Goal: Information Seeking & Learning: Learn about a topic

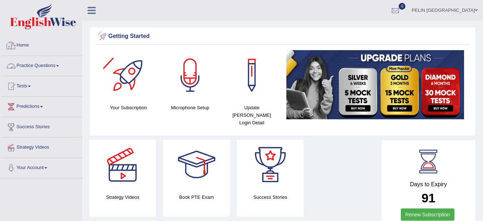
click at [51, 60] on link "Practice Questions" at bounding box center [40, 65] width 81 height 18
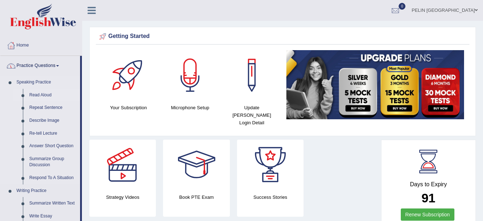
click at [40, 94] on link "Read Aloud" at bounding box center [53, 95] width 54 height 13
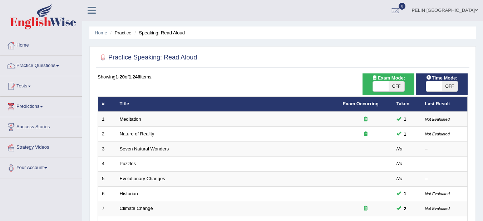
click at [398, 90] on span "OFF" at bounding box center [396, 86] width 16 height 10
checkbox input "true"
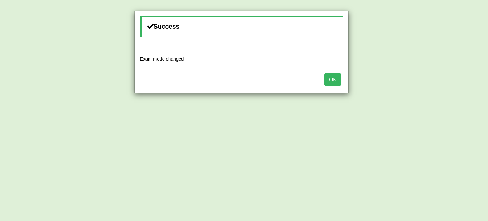
click at [328, 77] on button "OK" at bounding box center [332, 79] width 16 height 12
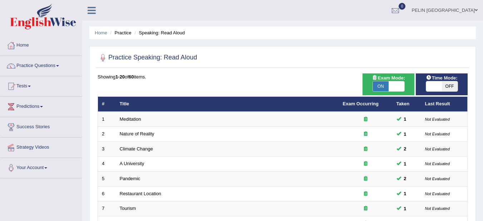
click at [450, 88] on span "OFF" at bounding box center [450, 86] width 16 height 10
checkbox input "true"
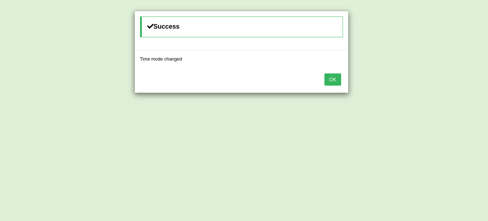
click at [331, 78] on button "OK" at bounding box center [332, 79] width 16 height 12
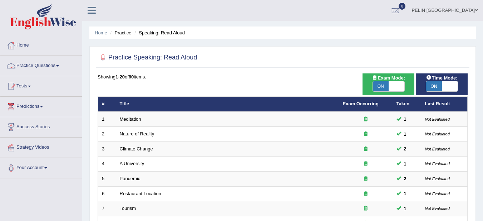
click at [51, 64] on link "Practice Questions" at bounding box center [40, 65] width 81 height 18
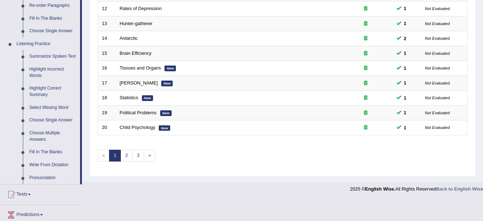
scroll to position [326, 0]
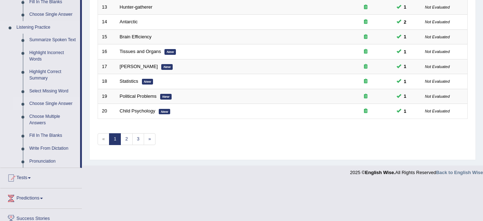
click at [45, 100] on link "Choose Single Answer" at bounding box center [53, 103] width 54 height 13
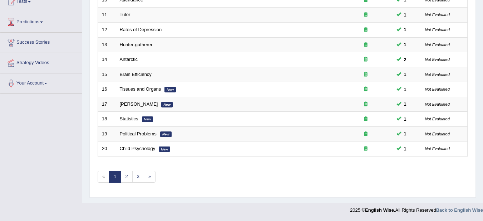
scroll to position [99, 0]
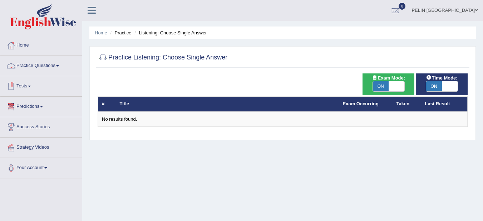
click at [43, 63] on link "Practice Questions" at bounding box center [40, 65] width 81 height 18
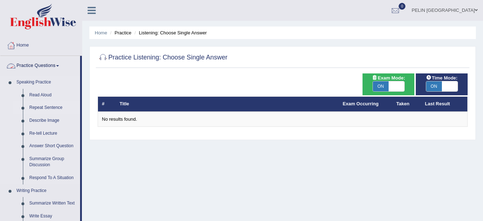
click at [49, 106] on link "Repeat Sentence" at bounding box center [53, 107] width 54 height 13
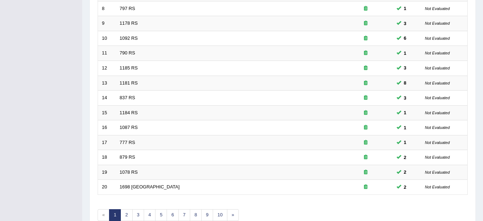
scroll to position [253, 0]
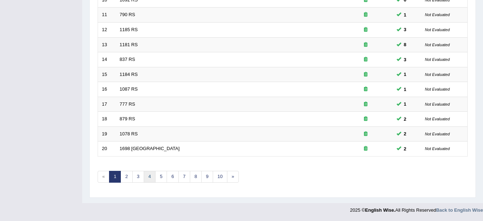
click at [152, 177] on link "4" at bounding box center [150, 176] width 12 height 12
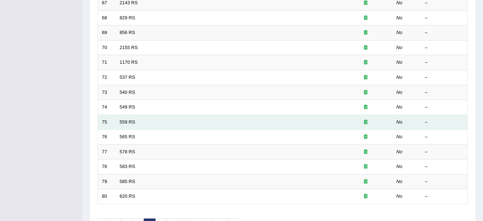
scroll to position [250, 0]
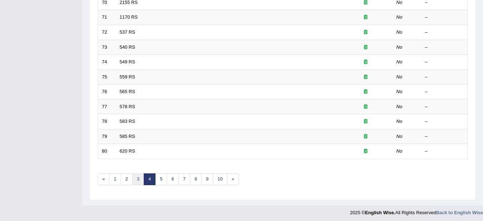
click at [139, 181] on link "3" at bounding box center [138, 179] width 12 height 12
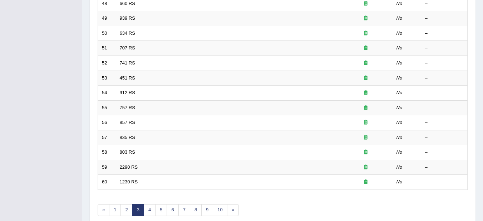
scroll to position [253, 0]
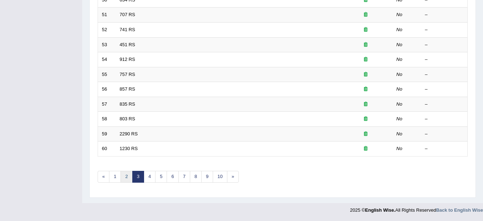
click at [128, 173] on link "2" at bounding box center [126, 176] width 12 height 12
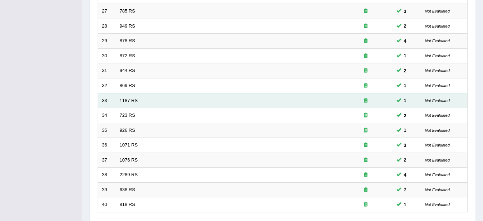
scroll to position [253, 0]
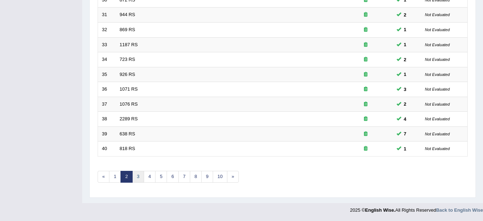
click at [142, 175] on link "3" at bounding box center [138, 176] width 12 height 12
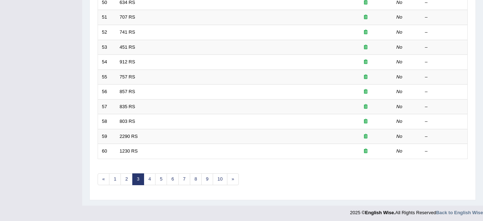
scroll to position [253, 0]
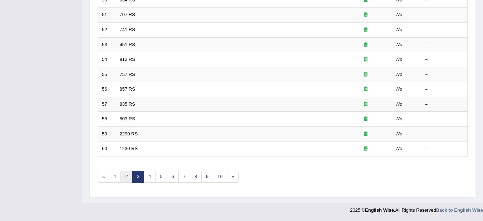
click at [124, 174] on link "2" at bounding box center [126, 176] width 12 height 12
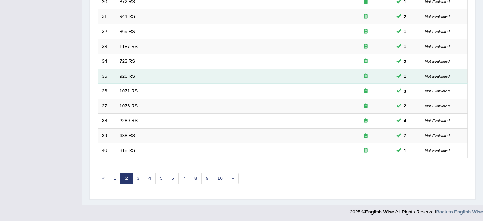
scroll to position [253, 0]
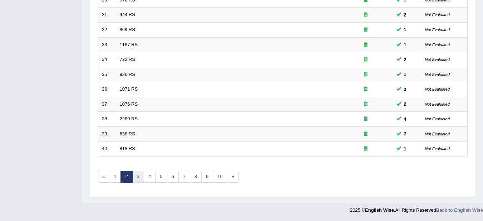
click at [140, 175] on link "3" at bounding box center [138, 176] width 12 height 12
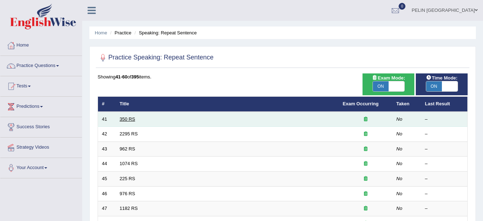
click at [131, 118] on link "350 RS" at bounding box center [127, 118] width 15 height 5
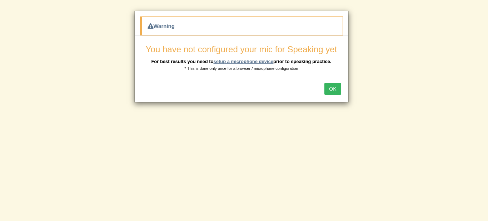
click at [259, 62] on link "setup a microphone device" at bounding box center [243, 61] width 60 height 5
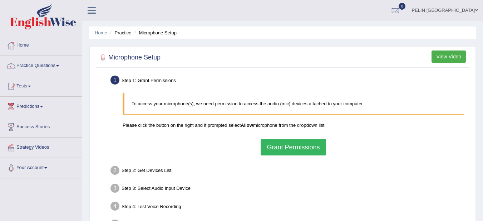
click at [298, 143] on button "Grant Permissions" at bounding box center [293, 147] width 65 height 16
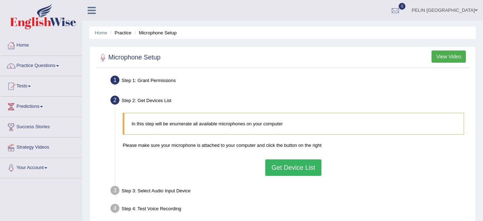
click at [300, 164] on button "Get Device List" at bounding box center [293, 167] width 56 height 16
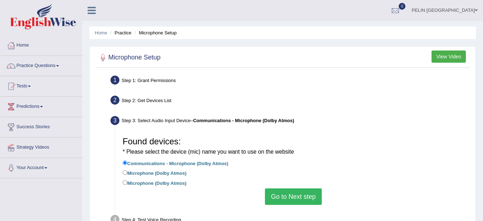
click at [300, 193] on button "Go to Next step" at bounding box center [293, 196] width 57 height 16
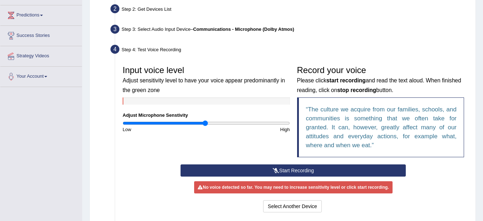
scroll to position [163, 0]
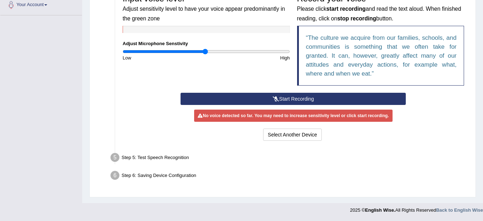
click at [299, 99] on button "Start Recording" at bounding box center [292, 99] width 225 height 12
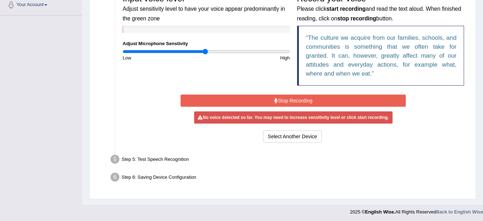
click at [302, 97] on button "Stop Recording" at bounding box center [292, 100] width 225 height 12
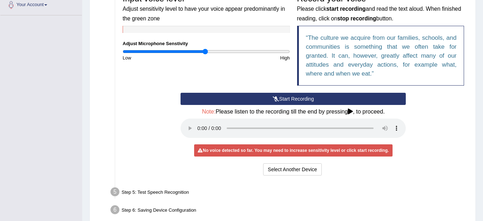
click at [282, 100] on button "Start Recording" at bounding box center [292, 99] width 225 height 12
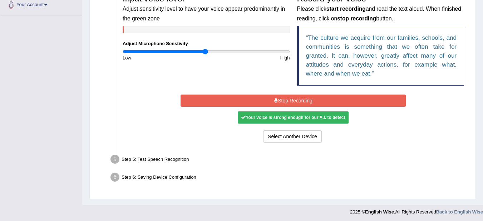
click at [282, 100] on button "Stop Recording" at bounding box center [292, 100] width 225 height 12
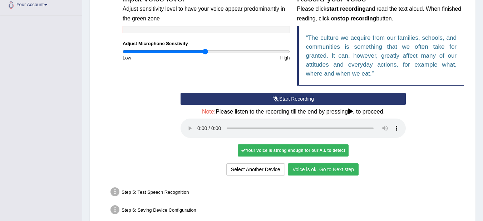
click at [331, 174] on button "Voice is ok. Go to Next step" at bounding box center [323, 169] width 71 height 12
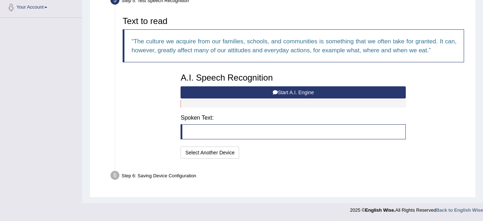
scroll to position [160, 0]
click at [271, 89] on button "Start A.I. Engine" at bounding box center [292, 92] width 225 height 12
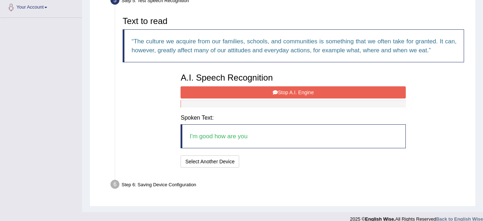
click at [271, 89] on button "Stop A.I. Engine" at bounding box center [292, 92] width 225 height 12
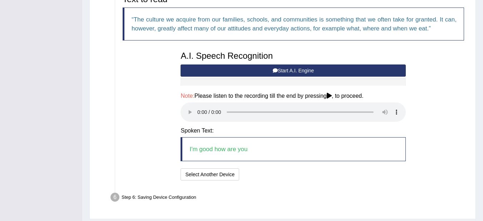
scroll to position [204, 0]
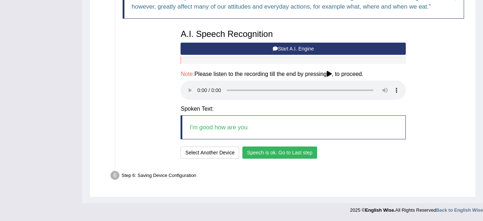
click at [309, 154] on button "Speech is ok. Go to Last step" at bounding box center [279, 152] width 75 height 12
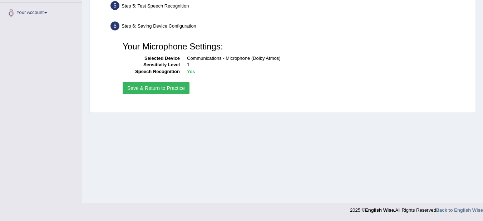
click at [176, 86] on button "Save & Return to Practice" at bounding box center [156, 88] width 67 height 12
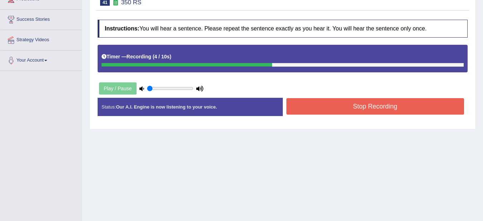
click at [405, 107] on button "Stop Recording" at bounding box center [375, 106] width 178 height 16
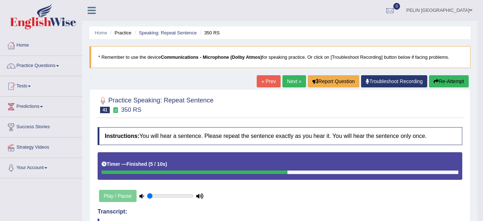
click at [293, 80] on link "Next »" at bounding box center [294, 81] width 24 height 12
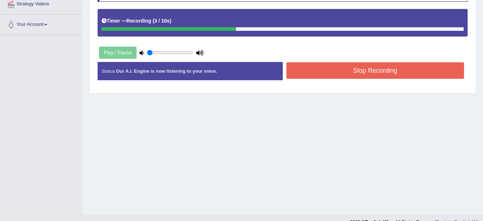
click at [344, 73] on button "Stop Recording" at bounding box center [375, 70] width 178 height 16
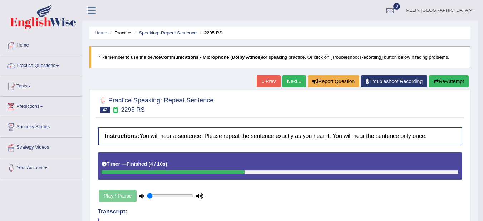
click at [292, 79] on link "Next »" at bounding box center [294, 81] width 24 height 12
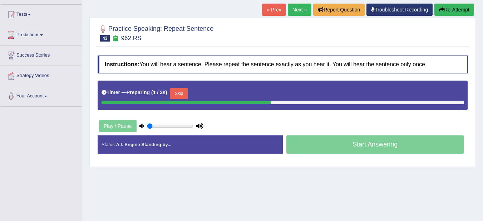
click at [181, 92] on button "Skip" at bounding box center [179, 93] width 18 height 11
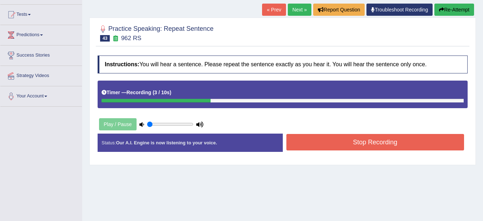
click at [336, 141] on button "Stop Recording" at bounding box center [375, 142] width 178 height 16
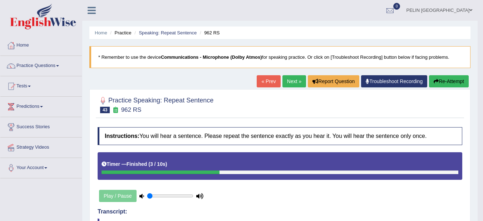
click at [450, 79] on button "Re-Attempt" at bounding box center [449, 81] width 40 height 12
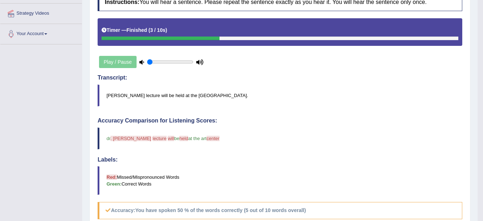
scroll to position [143, 0]
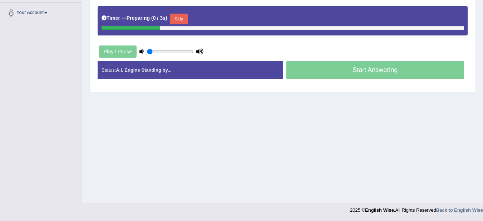
scroll to position [143, 0]
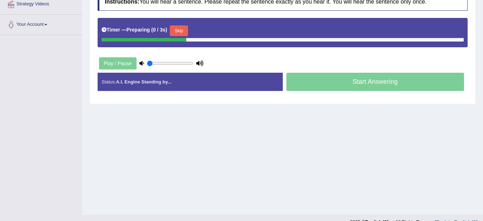
click at [182, 28] on button "Skip" at bounding box center [179, 30] width 18 height 11
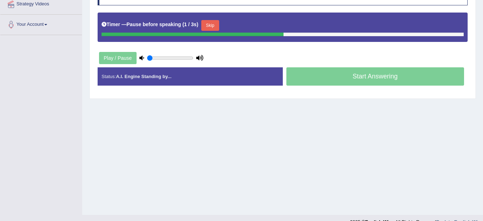
click at [215, 22] on button "Skip" at bounding box center [210, 25] width 18 height 11
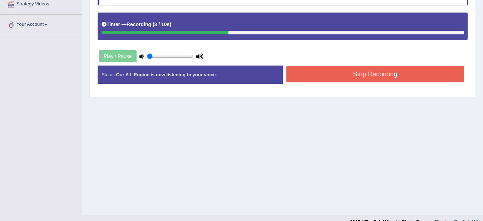
click at [378, 78] on button "Stop Recording" at bounding box center [375, 74] width 178 height 16
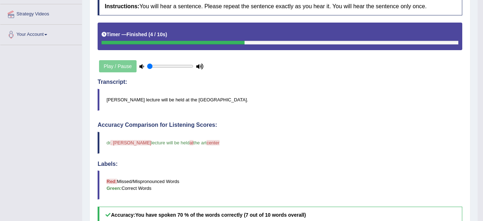
scroll to position [71, 0]
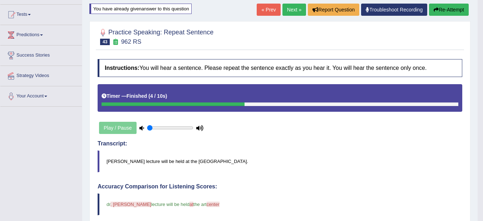
click at [442, 8] on button "Re-Attempt" at bounding box center [449, 10] width 40 height 12
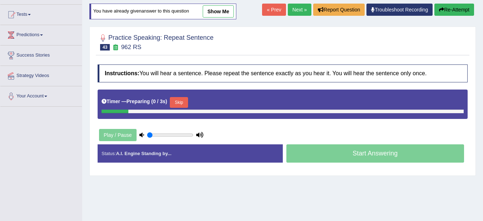
click at [217, 15] on link "show me" at bounding box center [218, 11] width 31 height 12
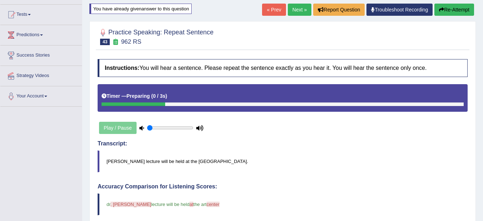
click at [461, 14] on button "Re-Attempt" at bounding box center [454, 10] width 40 height 12
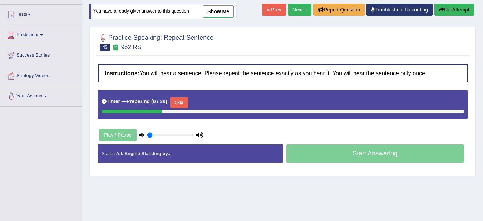
click at [175, 101] on button "Skip" at bounding box center [179, 102] width 18 height 11
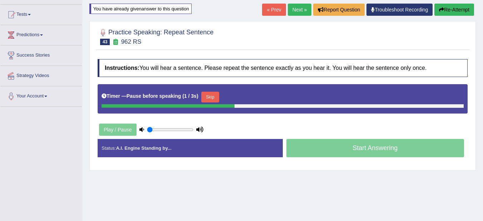
click at [217, 94] on button "Skip" at bounding box center [210, 96] width 18 height 11
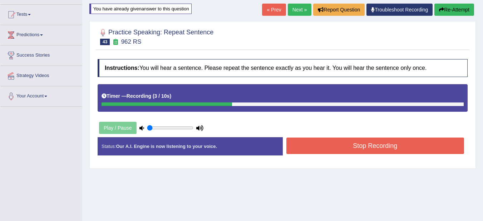
click at [333, 142] on button "Stop Recording" at bounding box center [375, 145] width 178 height 16
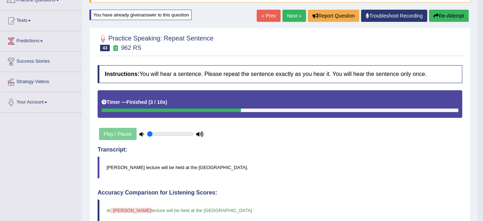
scroll to position [46, 0]
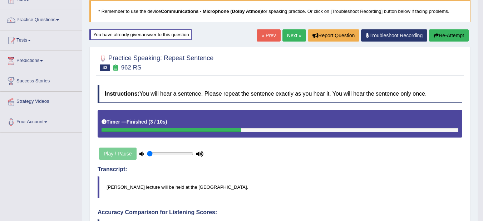
click at [291, 33] on link "Next »" at bounding box center [294, 35] width 24 height 12
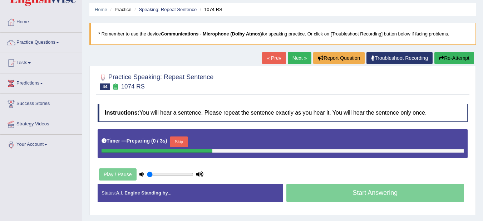
scroll to position [36, 0]
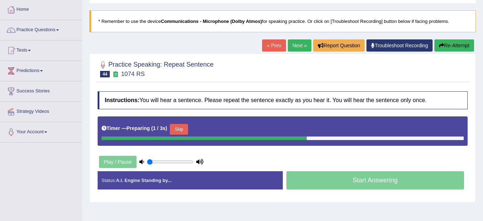
click at [187, 127] on button "Skip" at bounding box center [179, 129] width 18 height 11
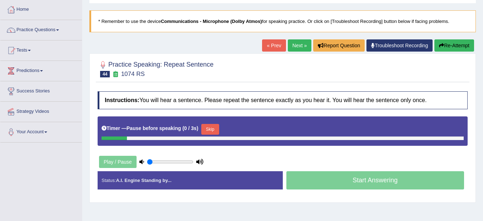
click at [462, 43] on button "Re-Attempt" at bounding box center [454, 45] width 40 height 12
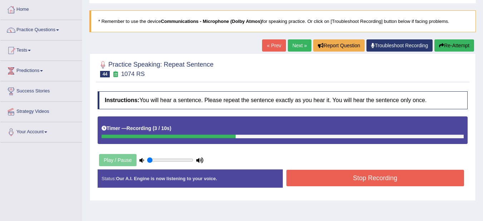
click at [335, 177] on button "Stop Recording" at bounding box center [375, 177] width 178 height 16
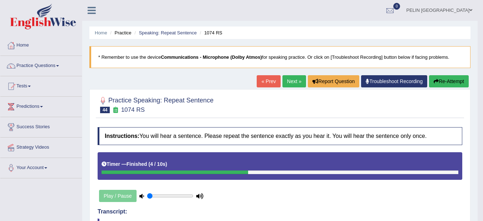
click at [293, 81] on link "Next »" at bounding box center [294, 81] width 24 height 12
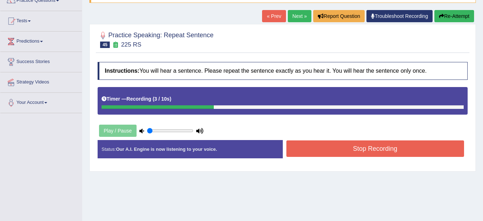
scroll to position [71, 0]
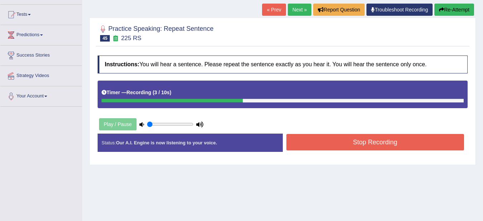
click at [383, 139] on button "Stop Recording" at bounding box center [375, 142] width 178 height 16
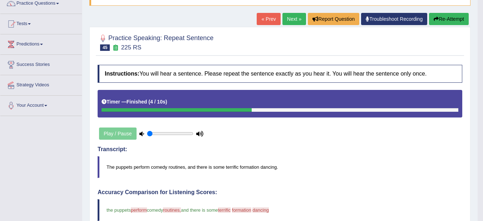
scroll to position [0, 0]
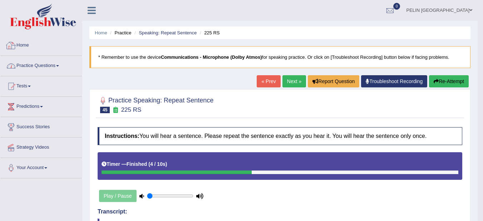
click at [30, 60] on link "Practice Questions" at bounding box center [40, 65] width 81 height 18
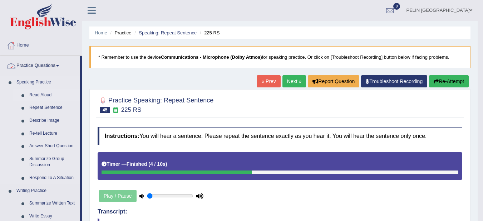
click at [39, 94] on link "Read Aloud" at bounding box center [53, 95] width 54 height 13
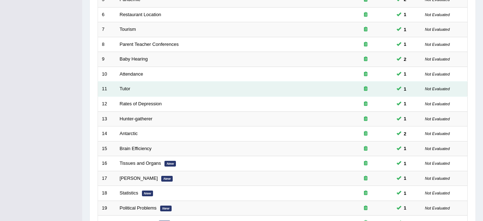
scroll to position [253, 0]
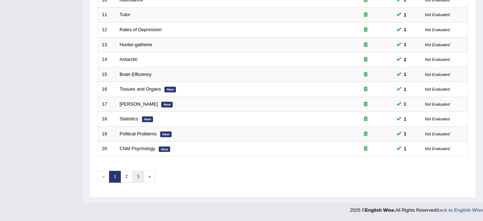
click at [143, 176] on link "3" at bounding box center [138, 176] width 12 height 12
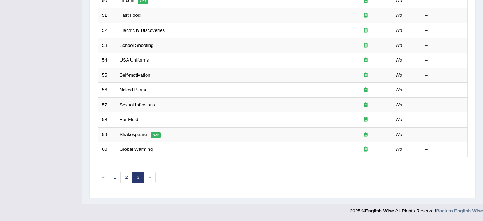
scroll to position [253, 0]
click at [126, 175] on link "2" at bounding box center [126, 176] width 12 height 12
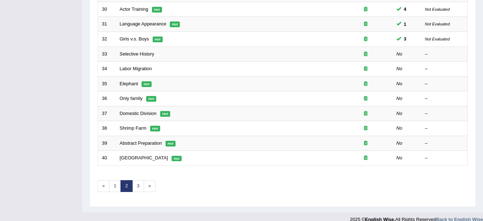
scroll to position [217, 0]
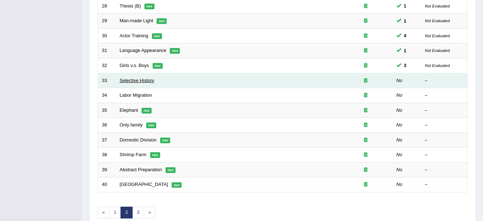
click at [135, 82] on link "Selective History" at bounding box center [137, 80] width 35 height 5
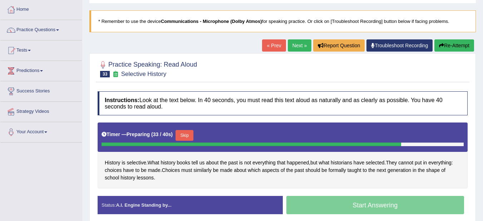
click at [185, 129] on div "Timer — Preparing ( 33 / 40s ) Skip" at bounding box center [282, 135] width 362 height 14
click at [183, 135] on button "Skip" at bounding box center [184, 135] width 18 height 11
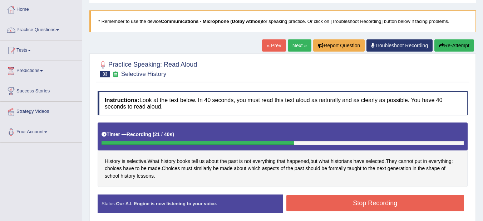
click at [356, 200] on button "Stop Recording" at bounding box center [375, 202] width 178 height 16
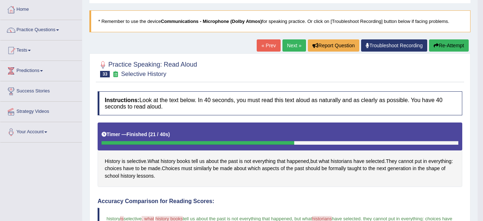
click at [282, 186] on div "History is selective . What history books tell us about the past is not everyth…" at bounding box center [280, 154] width 365 height 64
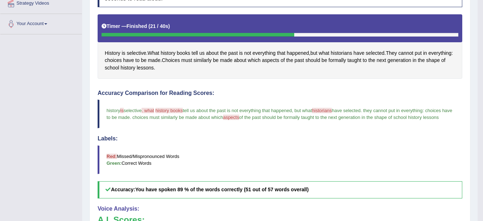
scroll to position [143, 0]
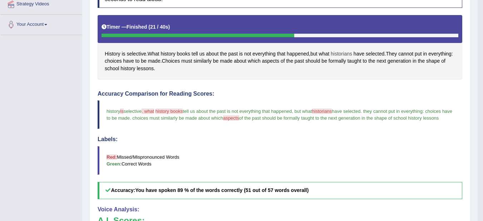
click at [338, 54] on span "historians" at bounding box center [341, 54] width 21 height 8
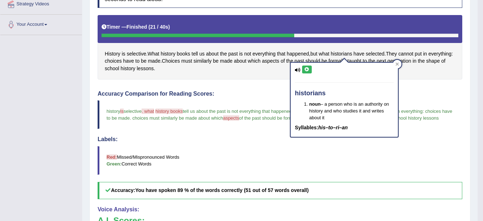
click at [307, 68] on icon at bounding box center [306, 69] width 5 height 4
click at [258, 89] on div "Instructions: Look at the text below. In 40 seconds, you must read this text al…" at bounding box center [280, 191] width 368 height 423
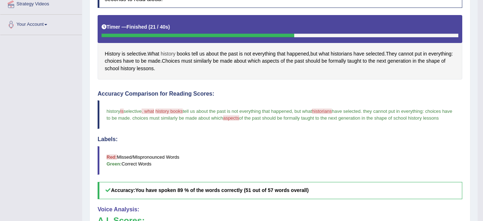
click at [168, 52] on span "history" at bounding box center [167, 54] width 15 height 8
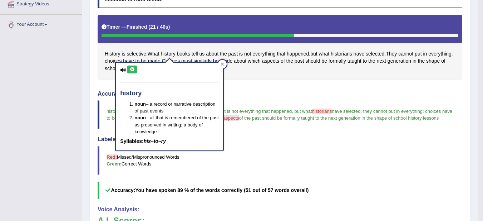
click at [133, 65] on button at bounding box center [132, 69] width 10 height 8
click at [223, 62] on div at bounding box center [222, 64] width 9 height 9
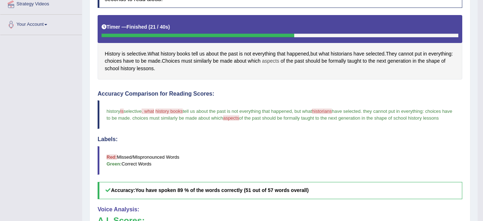
click at [279, 59] on span "aspects" at bounding box center [270, 61] width 17 height 8
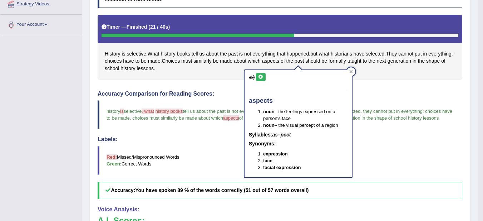
click at [260, 74] on button at bounding box center [261, 77] width 10 height 8
click at [350, 73] on icon at bounding box center [351, 71] width 3 height 3
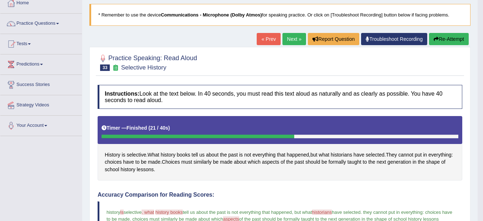
scroll to position [0, 0]
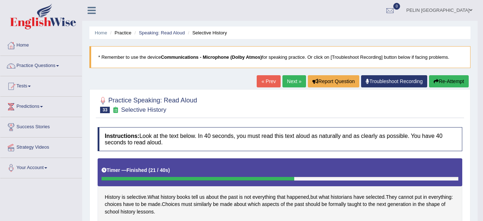
click at [454, 76] on button "Re-Attempt" at bounding box center [449, 81] width 40 height 12
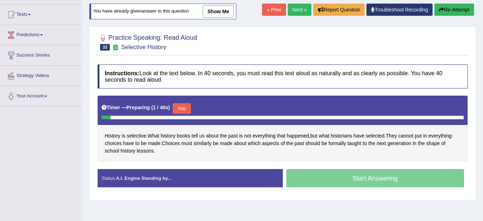
click at [183, 106] on button "Skip" at bounding box center [182, 108] width 18 height 11
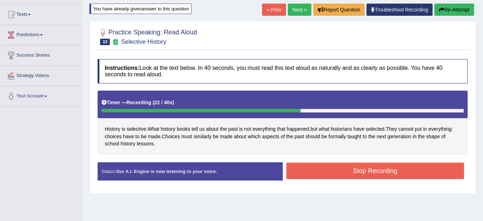
click at [367, 170] on button "Stop Recording" at bounding box center [375, 170] width 178 height 16
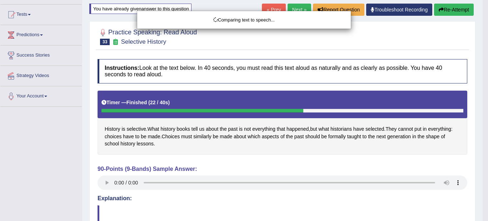
click at [340, 161] on div "Comparing text to speech..." at bounding box center [244, 110] width 488 height 221
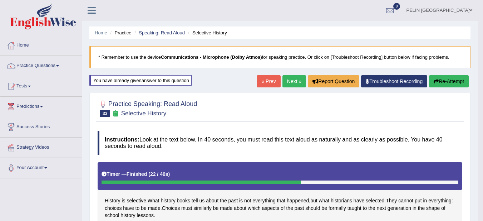
click at [293, 79] on link "Next »" at bounding box center [294, 81] width 24 height 12
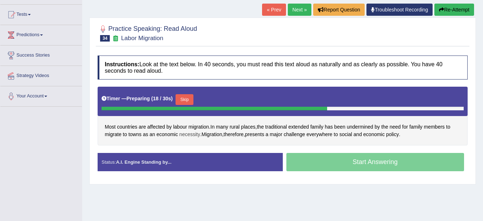
click at [192, 136] on span "necessity" at bounding box center [189, 134] width 21 height 8
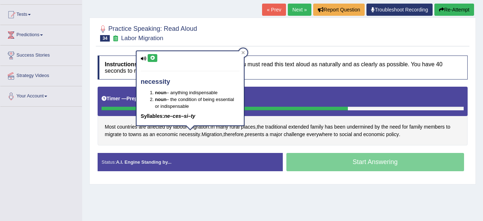
click at [152, 59] on icon at bounding box center [152, 58] width 5 height 4
click at [243, 51] on icon at bounding box center [243, 53] width 4 height 4
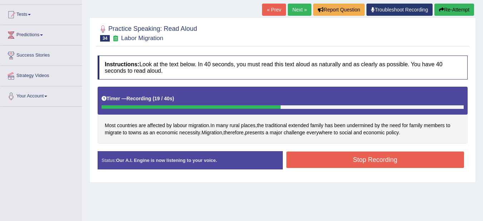
click at [320, 158] on button "Stop Recording" at bounding box center [375, 159] width 178 height 16
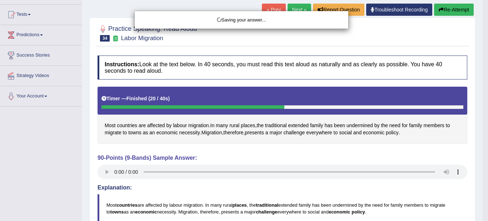
click at [290, 187] on div "Saving your answer..." at bounding box center [244, 110] width 488 height 221
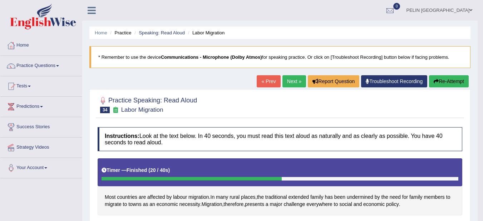
click at [444, 80] on button "Re-Attempt" at bounding box center [449, 81] width 40 height 12
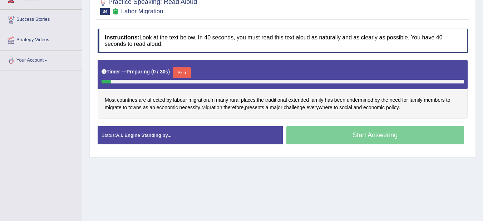
click at [183, 72] on button "Skip" at bounding box center [182, 72] width 18 height 11
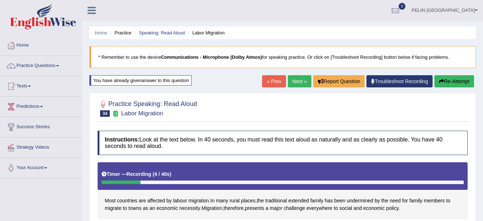
click at [458, 82] on button "Re-Attempt" at bounding box center [454, 81] width 40 height 12
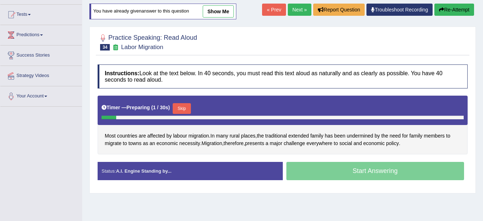
click at [185, 109] on button "Skip" at bounding box center [182, 108] width 18 height 11
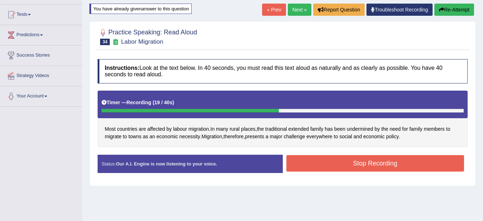
click at [406, 160] on button "Stop Recording" at bounding box center [375, 163] width 178 height 16
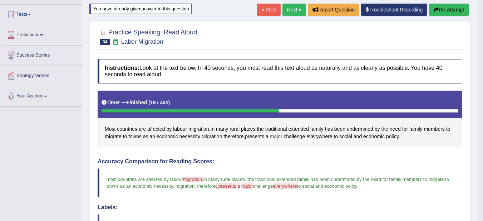
click at [280, 137] on span "major" at bounding box center [276, 137] width 13 height 8
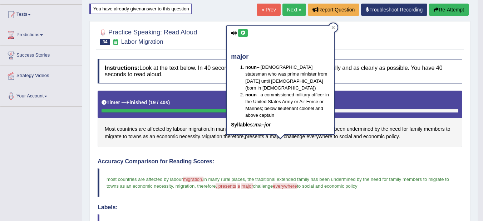
click at [241, 30] on button at bounding box center [243, 33] width 10 height 8
click at [333, 28] on icon at bounding box center [333, 27] width 3 height 3
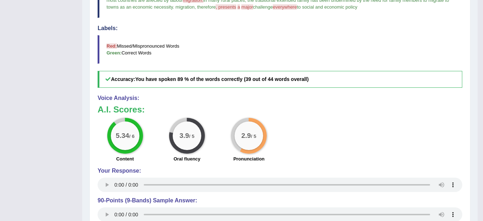
scroll to position [143, 0]
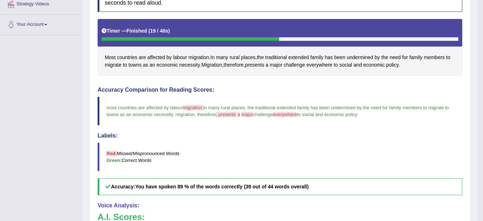
click at [287, 113] on span "everywhere" at bounding box center [285, 114] width 24 height 5
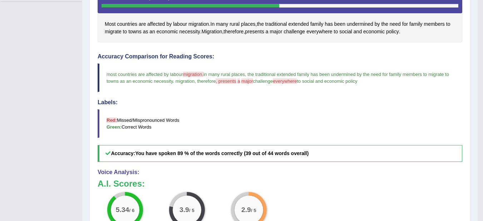
scroll to position [179, 0]
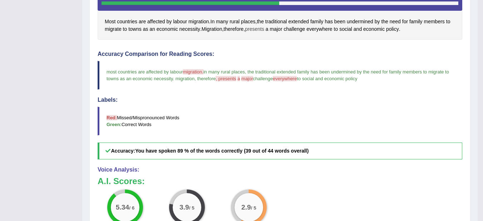
click at [259, 28] on span "presents" at bounding box center [254, 29] width 19 height 8
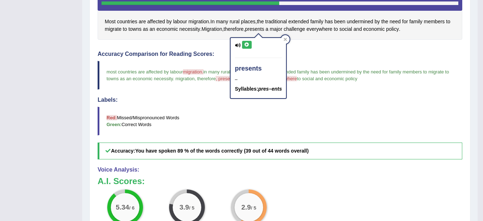
click at [245, 43] on icon at bounding box center [246, 45] width 5 height 4
click at [286, 39] on icon at bounding box center [285, 40] width 4 height 4
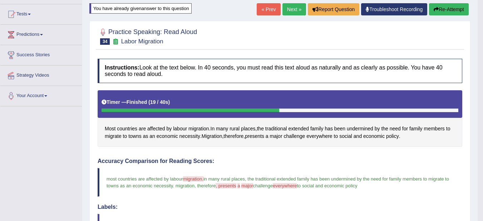
scroll to position [71, 0]
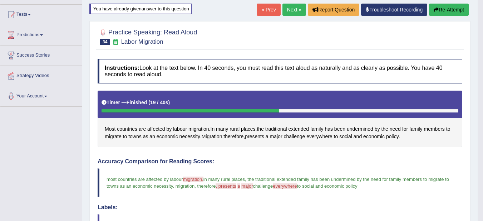
click at [453, 11] on button "Re-Attempt" at bounding box center [449, 10] width 40 height 12
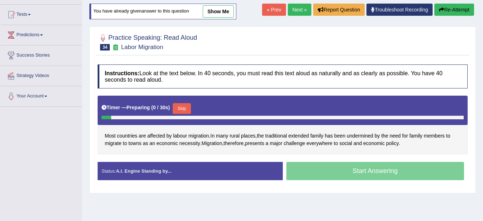
click at [188, 104] on button "Skip" at bounding box center [182, 108] width 18 height 11
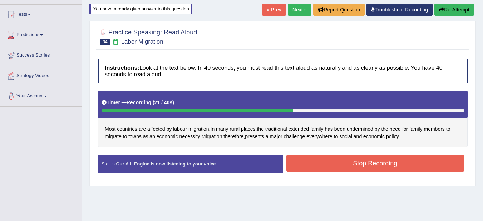
click at [380, 163] on button "Stop Recording" at bounding box center [375, 163] width 178 height 16
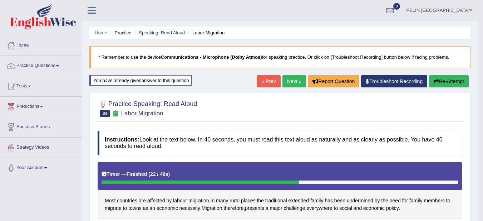
click at [291, 79] on link "Next »" at bounding box center [294, 81] width 24 height 12
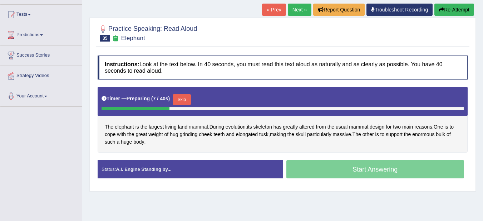
click at [195, 125] on span "mammal" at bounding box center [198, 127] width 19 height 8
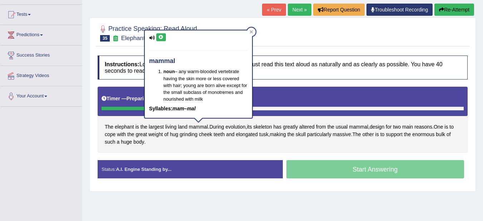
click at [159, 33] on button at bounding box center [161, 37] width 10 height 8
click at [250, 30] on icon at bounding box center [251, 31] width 3 height 3
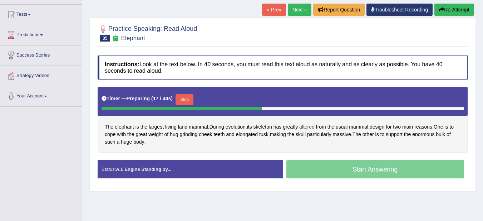
click at [312, 127] on span "altered" at bounding box center [306, 127] width 15 height 8
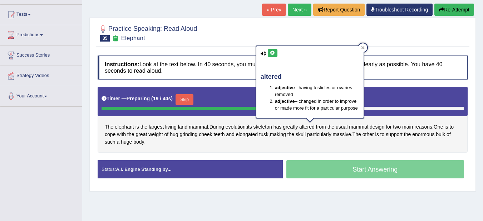
click at [269, 56] on button at bounding box center [273, 53] width 10 height 8
click at [362, 45] on div at bounding box center [362, 47] width 9 height 9
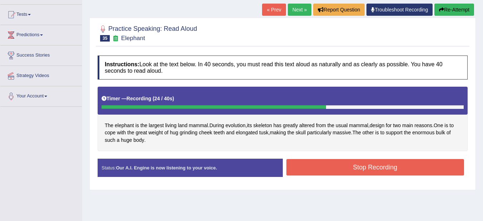
click at [330, 163] on button "Stop Recording" at bounding box center [375, 167] width 178 height 16
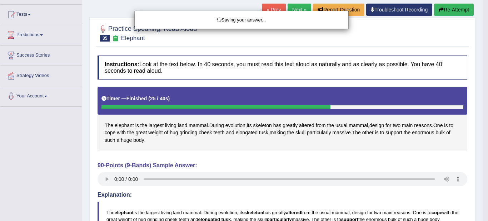
click at [275, 159] on div "Saving your answer..." at bounding box center [244, 110] width 488 height 221
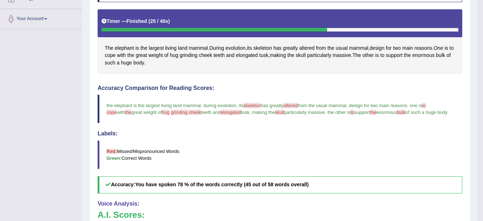
scroll to position [143, 0]
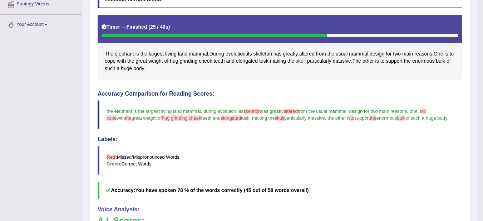
click at [304, 60] on span "skull" at bounding box center [301, 61] width 10 height 8
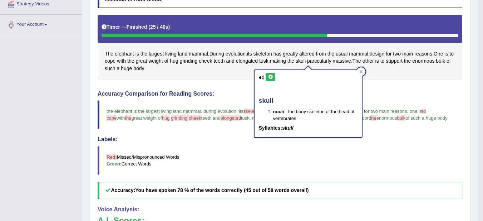
click at [274, 74] on button at bounding box center [271, 77] width 10 height 8
click at [361, 70] on icon at bounding box center [361, 72] width 4 height 4
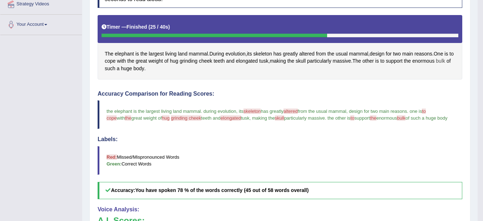
click at [445, 59] on span "bulk" at bounding box center [440, 61] width 9 height 8
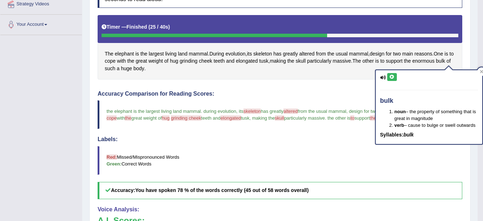
click at [393, 75] on icon at bounding box center [391, 77] width 5 height 4
click at [316, 74] on div "The elephant is the largest living land mammal . During evolution , its skeleto…" at bounding box center [280, 47] width 365 height 64
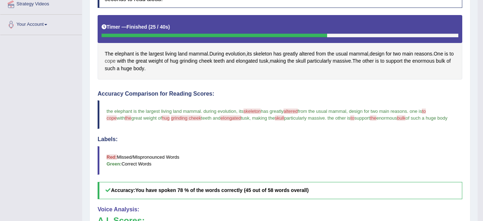
click at [115, 59] on span "cope" at bounding box center [110, 61] width 11 height 8
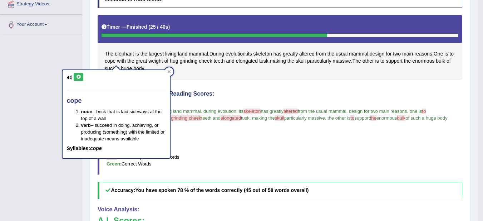
click at [78, 75] on icon at bounding box center [78, 77] width 5 height 4
click at [169, 70] on icon at bounding box center [169, 72] width 4 height 4
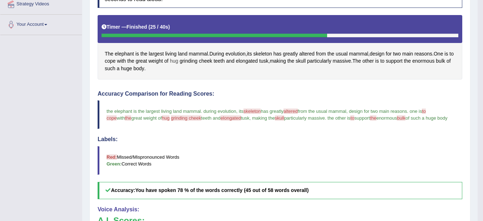
click at [177, 58] on span "hug" at bounding box center [174, 61] width 8 height 8
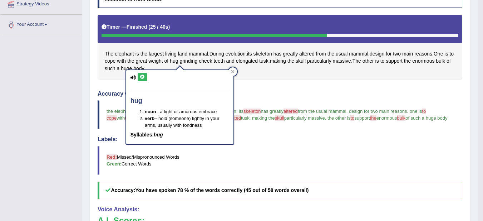
click at [140, 77] on icon at bounding box center [142, 77] width 5 height 4
click at [235, 72] on div at bounding box center [232, 71] width 9 height 9
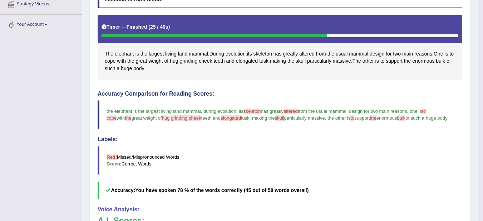
click at [196, 59] on span "grinding" at bounding box center [188, 61] width 18 height 8
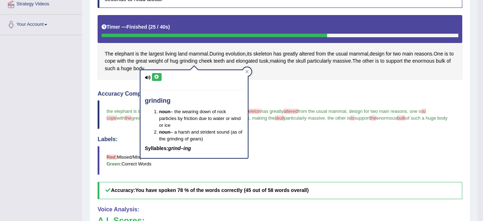
click at [153, 75] on button at bounding box center [157, 77] width 10 height 8
click at [247, 72] on icon at bounding box center [247, 71] width 3 height 3
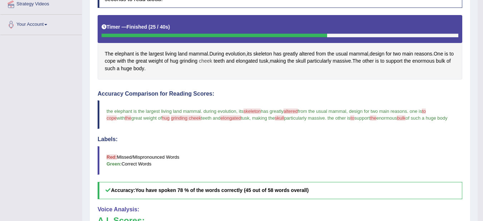
click at [212, 61] on span "cheek" at bounding box center [205, 61] width 13 height 8
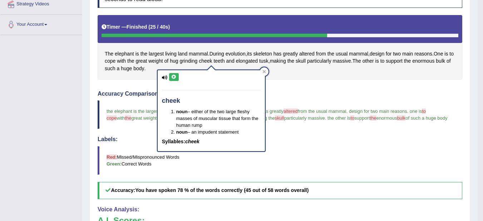
click at [174, 73] on button at bounding box center [174, 77] width 10 height 8
click at [267, 74] on div at bounding box center [264, 71] width 9 height 9
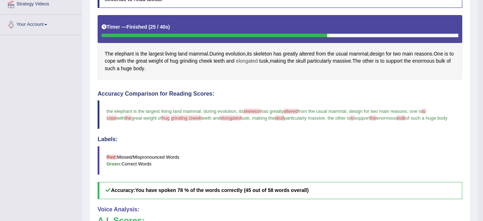
click at [257, 59] on span "elongated" at bounding box center [247, 61] width 22 height 8
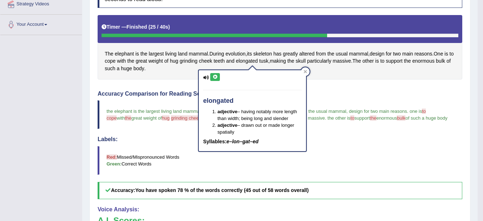
click at [217, 74] on button at bounding box center [215, 77] width 10 height 8
click at [306, 71] on icon at bounding box center [305, 71] width 3 height 3
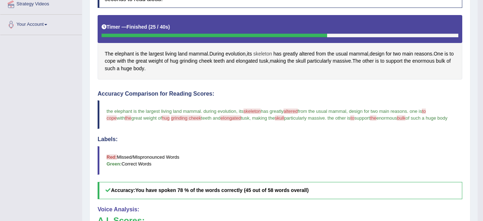
click at [272, 52] on span "skeleton" at bounding box center [262, 54] width 19 height 8
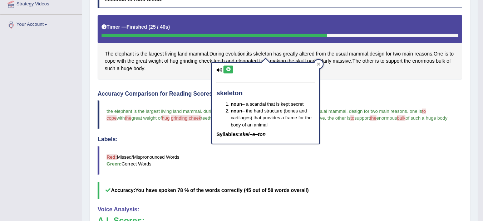
click at [230, 66] on button at bounding box center [228, 69] width 10 height 8
click at [318, 62] on div at bounding box center [318, 64] width 9 height 9
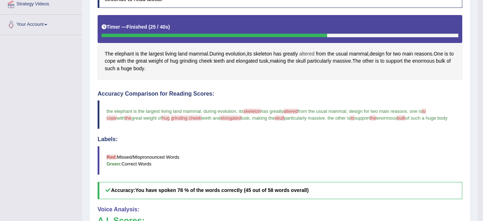
click at [308, 54] on span "altered" at bounding box center [306, 54] width 15 height 8
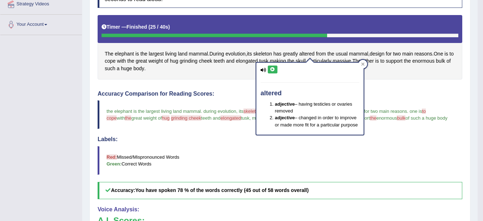
click at [270, 66] on button at bounding box center [273, 69] width 10 height 8
click at [365, 66] on div at bounding box center [362, 64] width 9 height 9
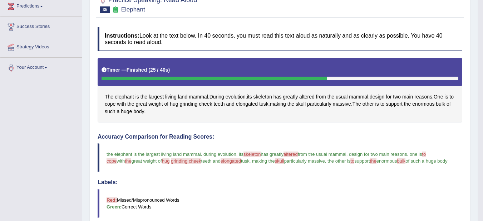
scroll to position [0, 0]
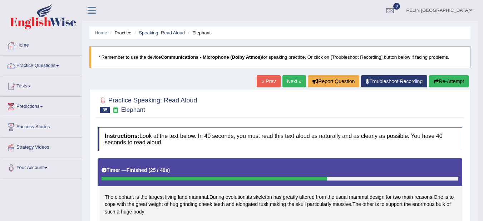
click at [443, 76] on button "Re-Attempt" at bounding box center [449, 81] width 40 height 12
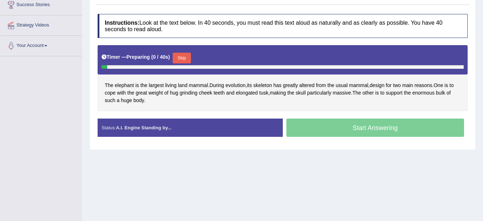
scroll to position [143, 0]
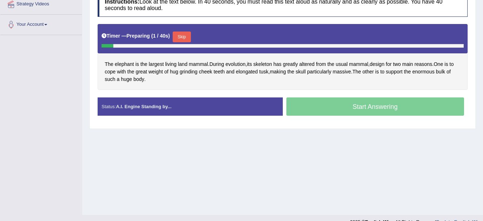
click at [186, 38] on button "Skip" at bounding box center [182, 36] width 18 height 11
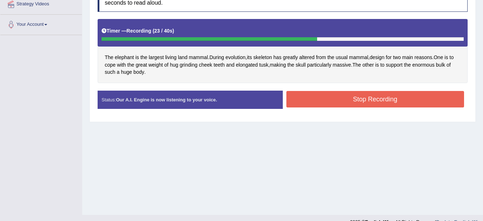
click at [395, 98] on button "Stop Recording" at bounding box center [375, 99] width 178 height 16
